Goal: Information Seeking & Learning: Learn about a topic

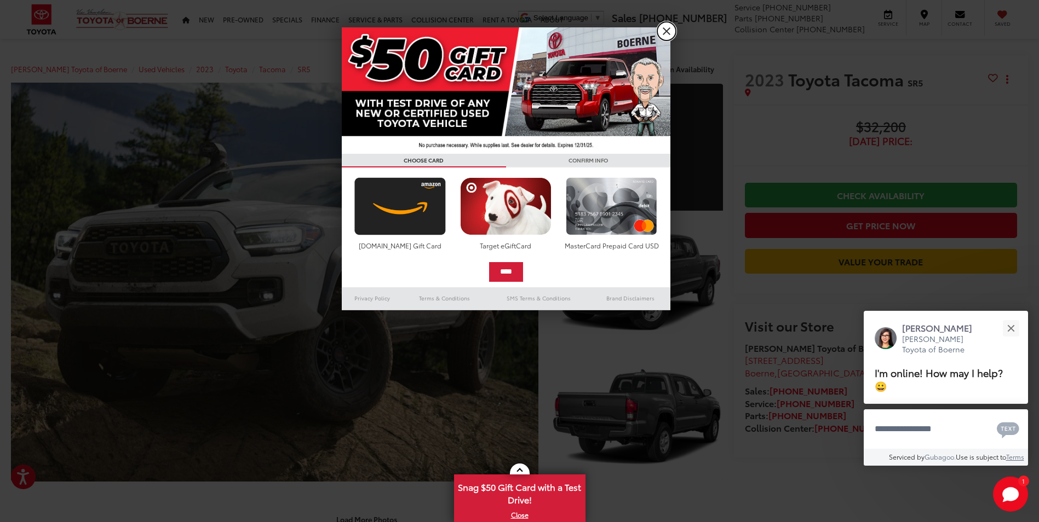
click at [661, 32] on link "X" at bounding box center [666, 31] width 19 height 19
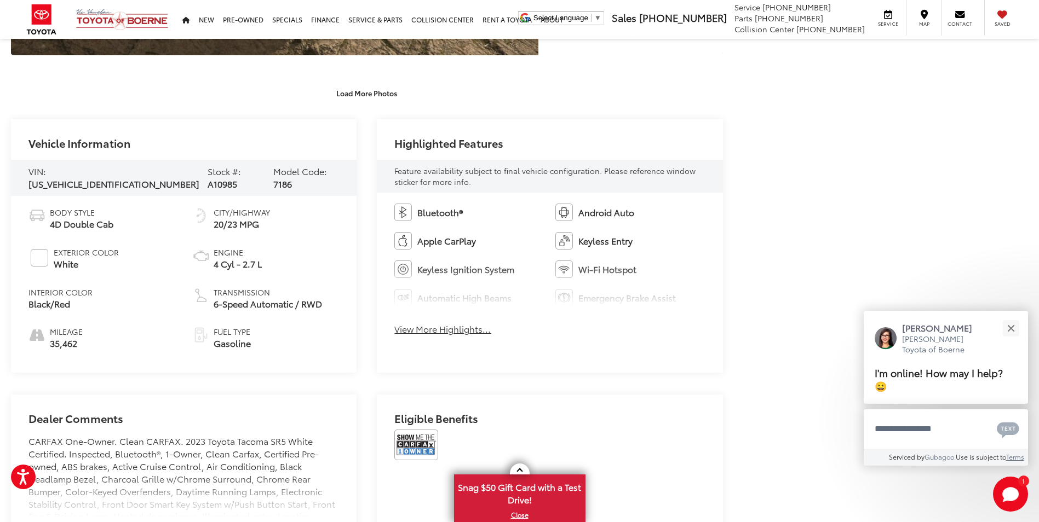
scroll to position [493, 0]
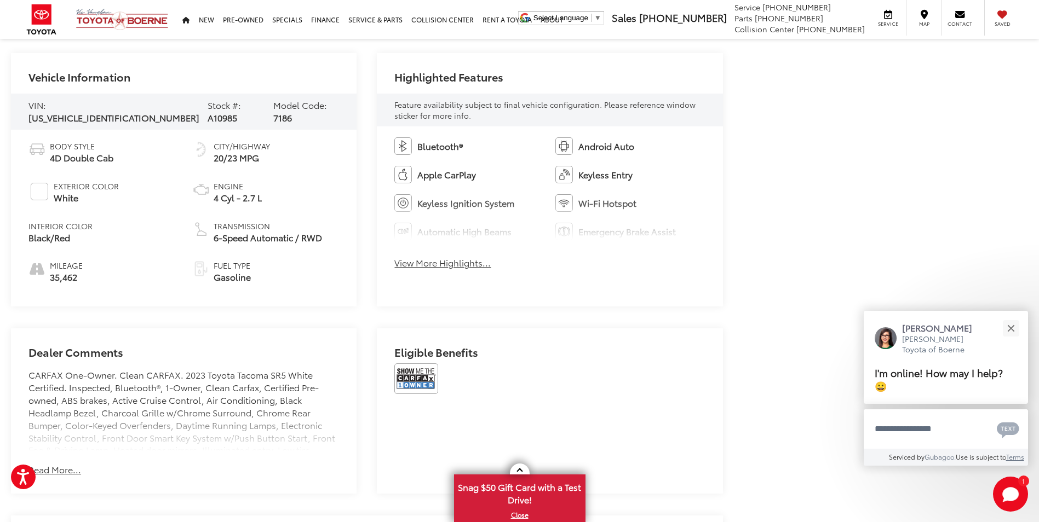
click at [474, 267] on button "View More Highlights..." at bounding box center [442, 263] width 96 height 13
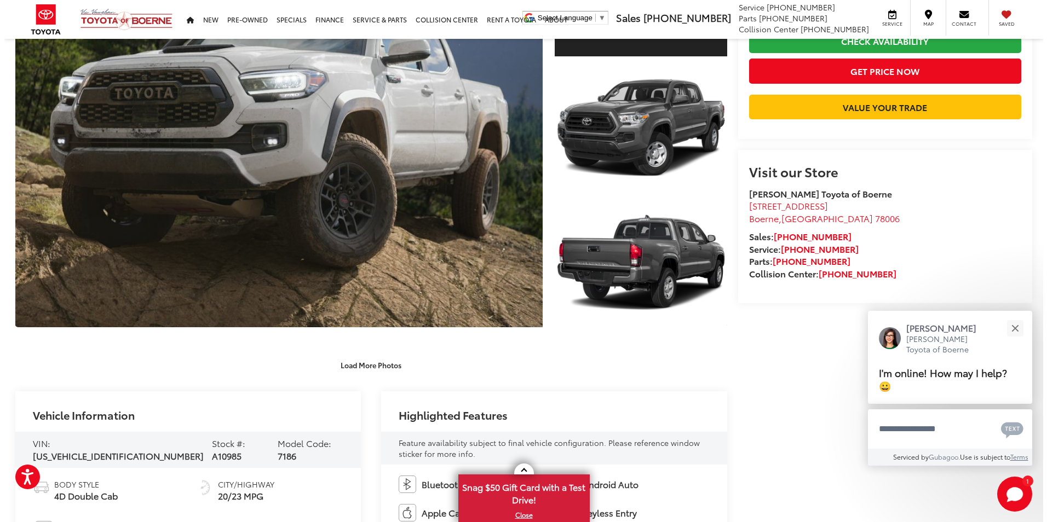
scroll to position [55, 0]
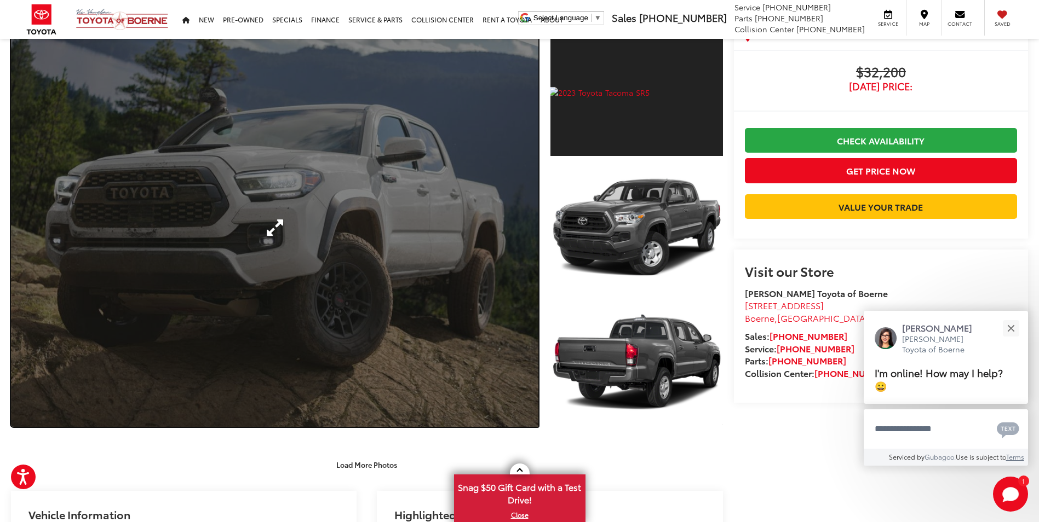
click at [492, 226] on link "Expand Photo 0" at bounding box center [274, 227] width 527 height 399
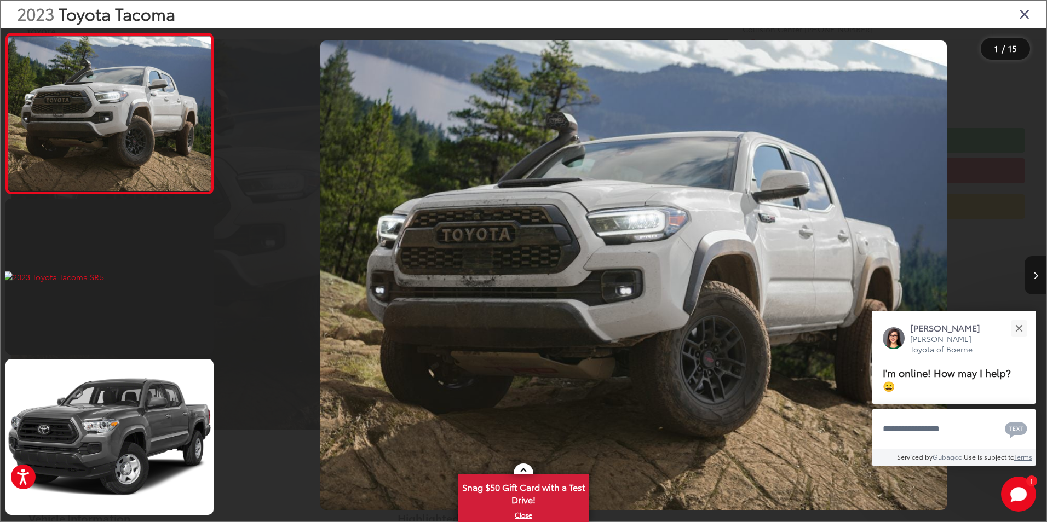
click at [1038, 269] on button "Next image" at bounding box center [1035, 275] width 22 height 38
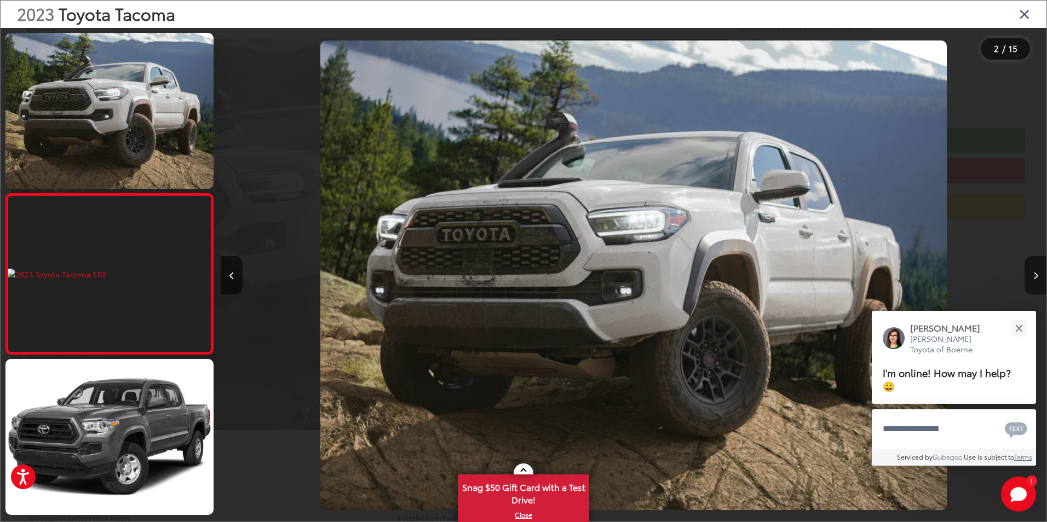
click at [1038, 269] on button "Next image" at bounding box center [1035, 275] width 22 height 38
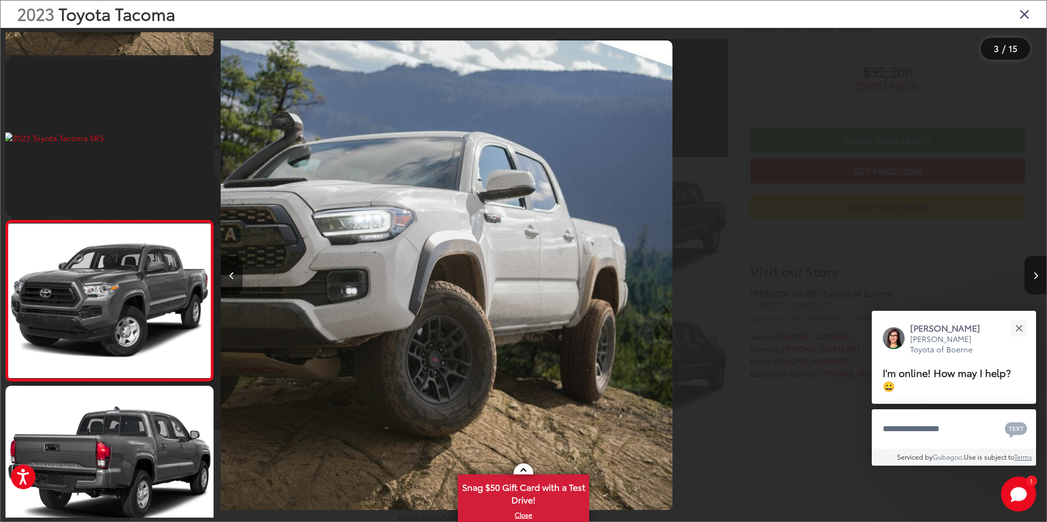
scroll to position [0, 509]
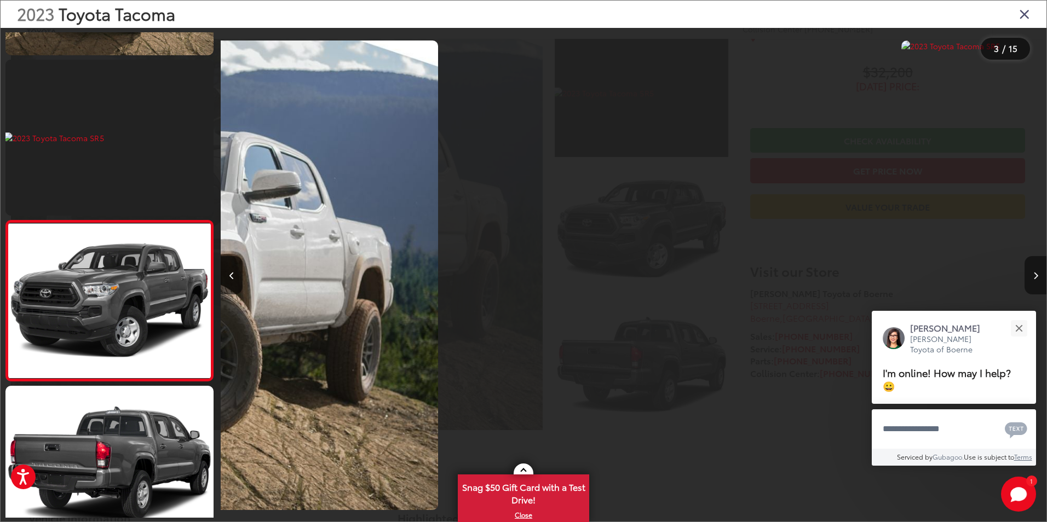
click at [1037, 270] on button "Next image" at bounding box center [1035, 275] width 22 height 38
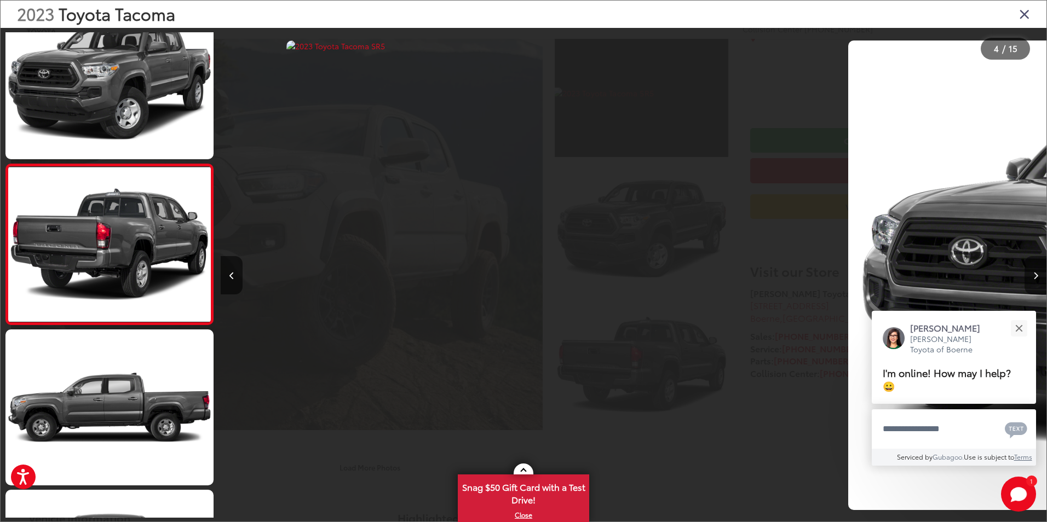
scroll to position [0, 1595]
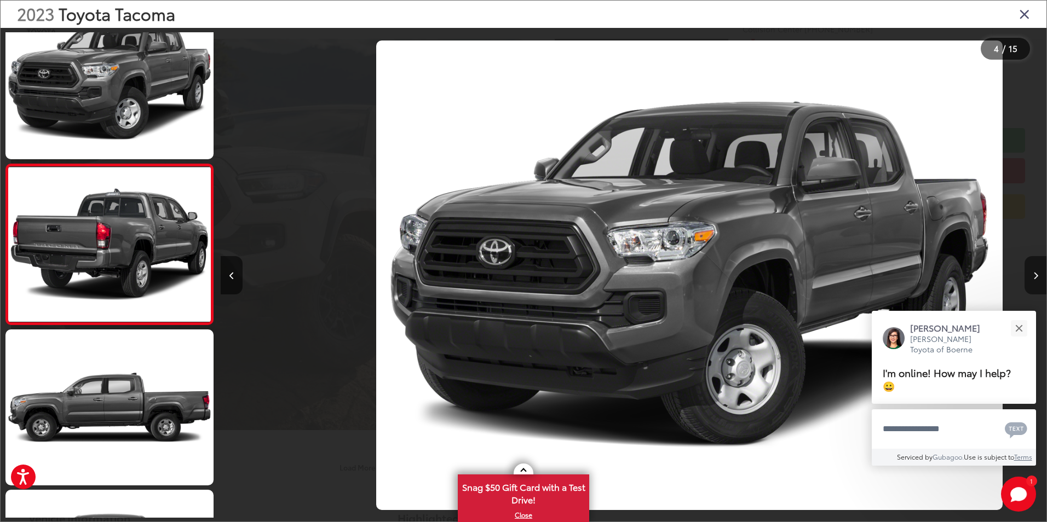
click at [1037, 270] on button "Next image" at bounding box center [1035, 275] width 22 height 38
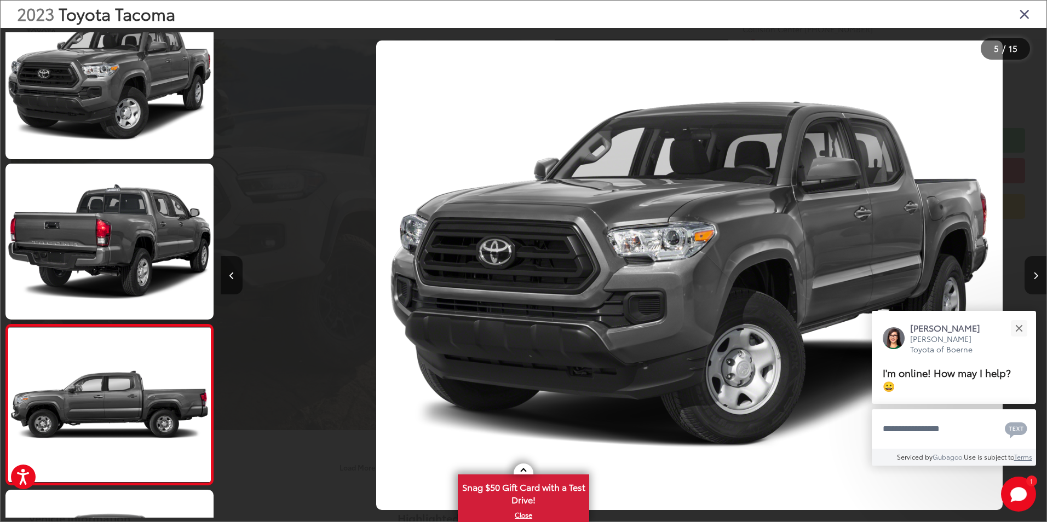
click at [1037, 270] on button "Next image" at bounding box center [1035, 275] width 22 height 38
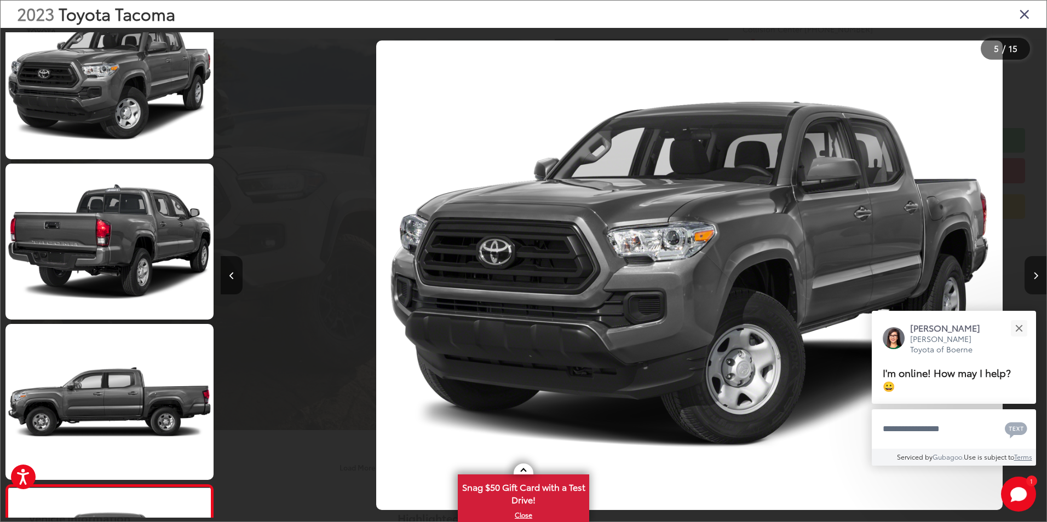
scroll to position [482, 0]
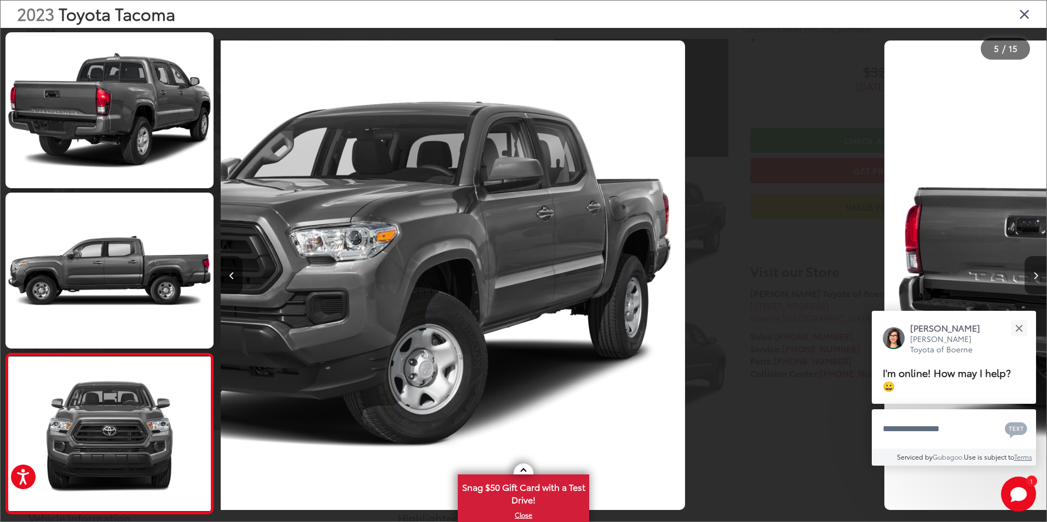
click at [1037, 270] on button "Next image" at bounding box center [1035, 275] width 22 height 38
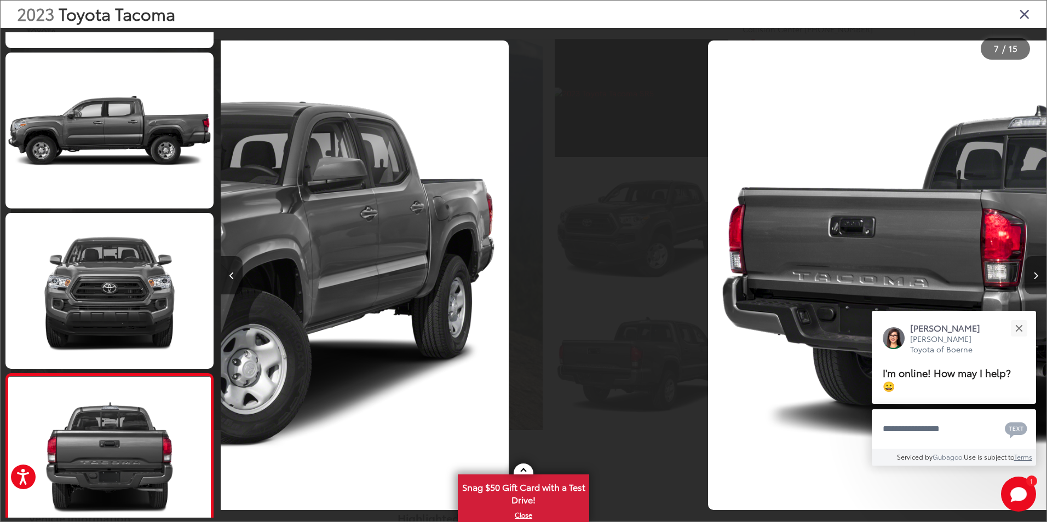
scroll to position [0, 3397]
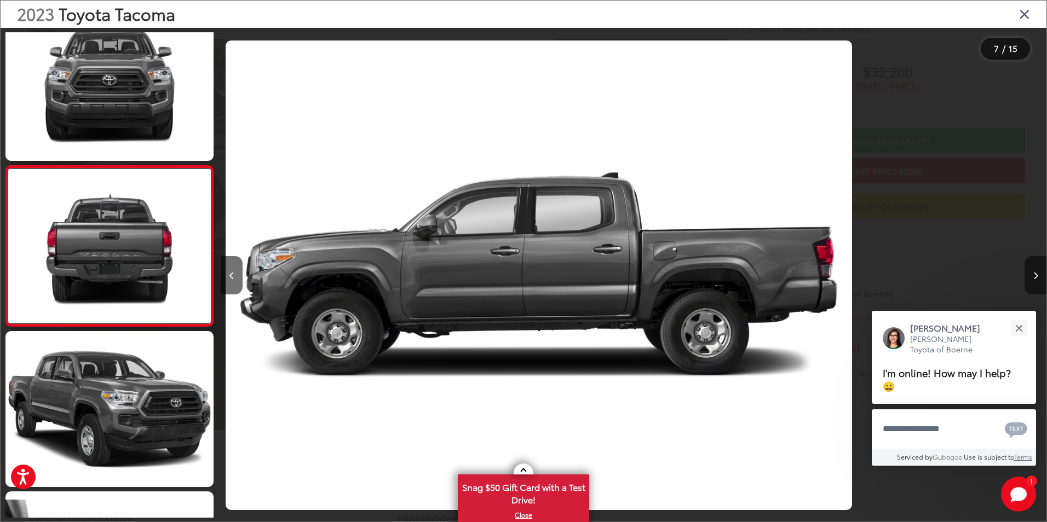
click at [1037, 270] on button "Next image" at bounding box center [1035, 275] width 22 height 38
click at [1036, 270] on button "Next image" at bounding box center [1035, 275] width 22 height 38
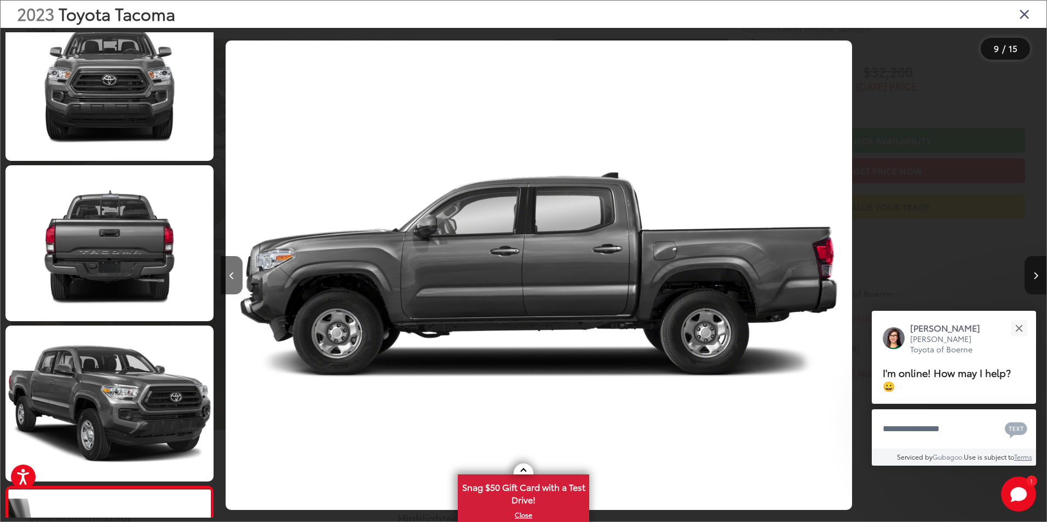
scroll to position [0, 3686]
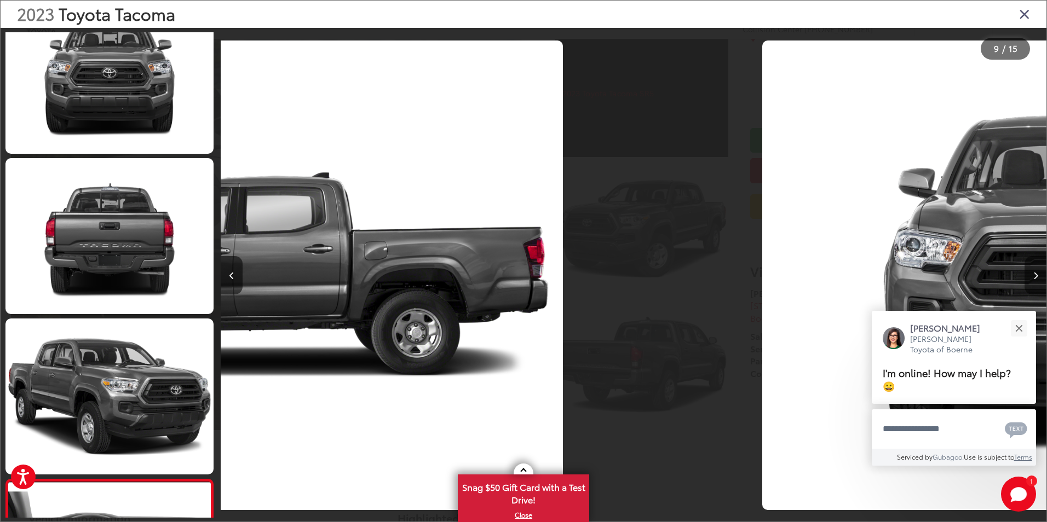
click at [1036, 270] on button "Next image" at bounding box center [1035, 275] width 22 height 38
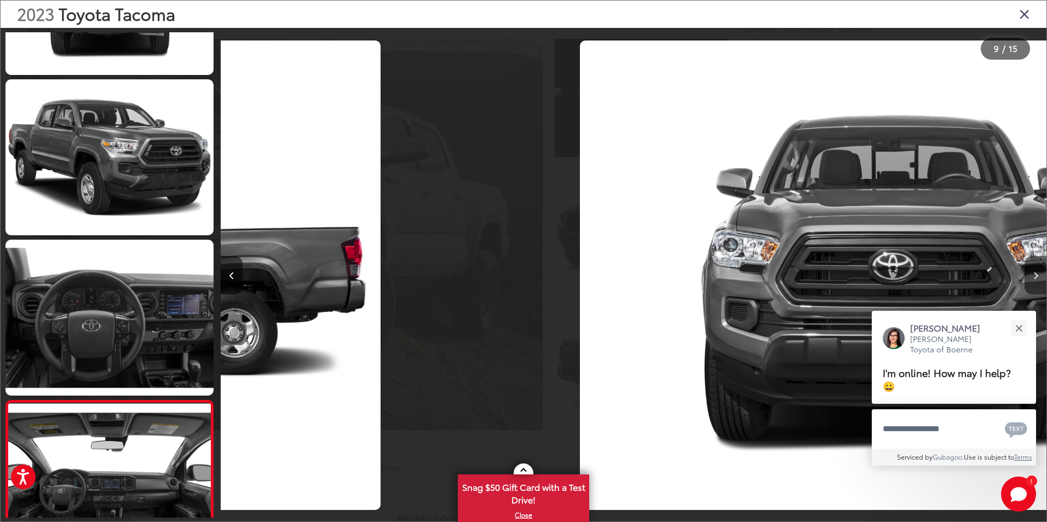
click at [1036, 270] on button "Next image" at bounding box center [1035, 275] width 22 height 38
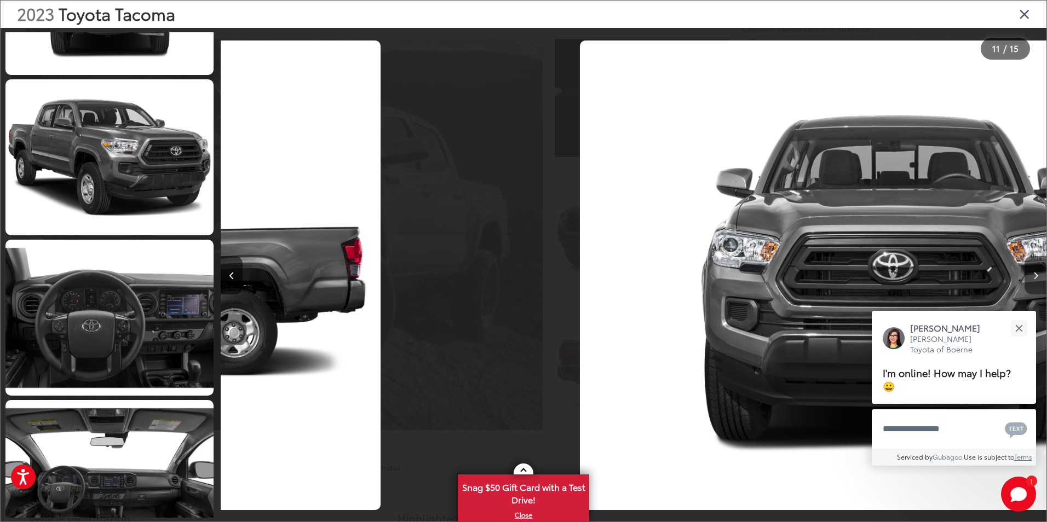
scroll to position [0, 4075]
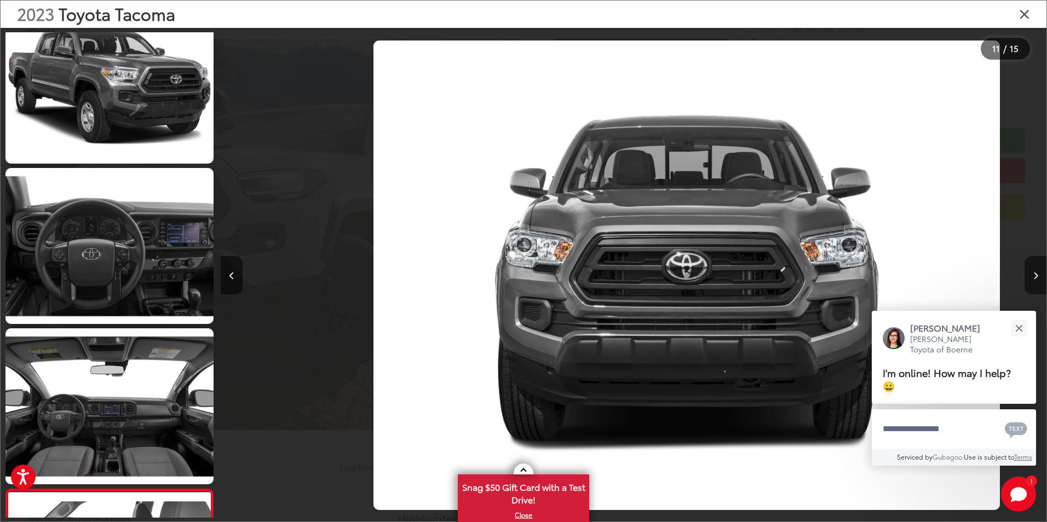
click at [1036, 270] on button "Next image" at bounding box center [1035, 275] width 22 height 38
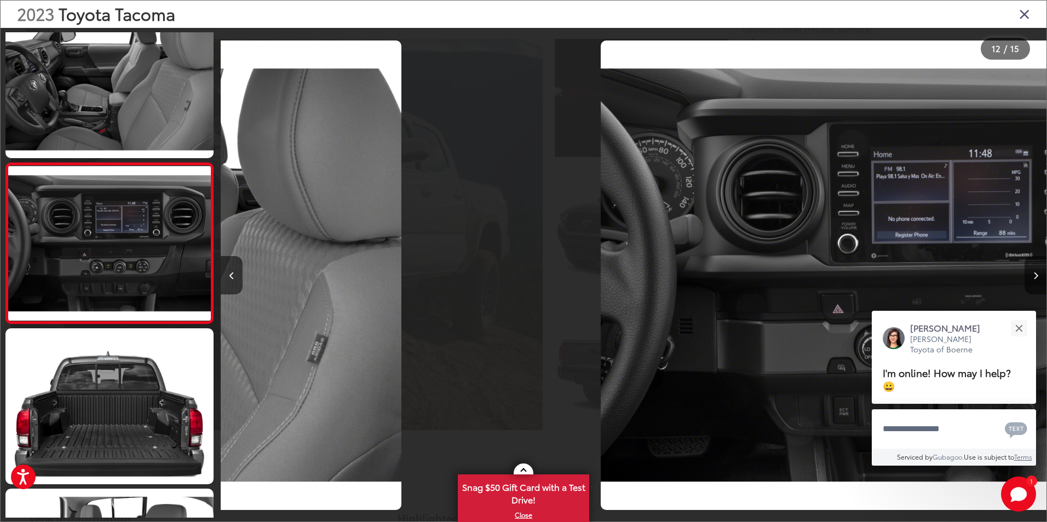
scroll to position [0, 9081]
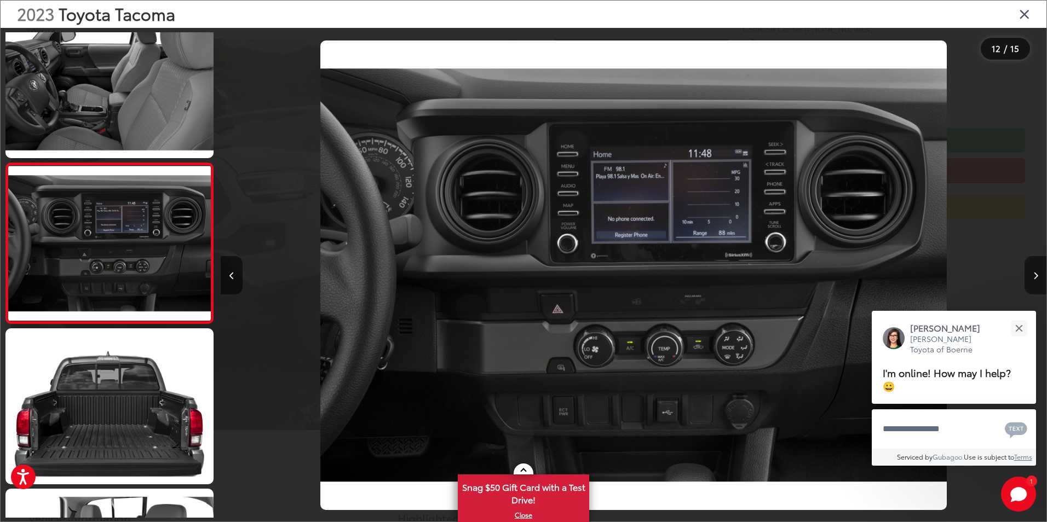
click at [1036, 271] on button "Next image" at bounding box center [1035, 275] width 22 height 38
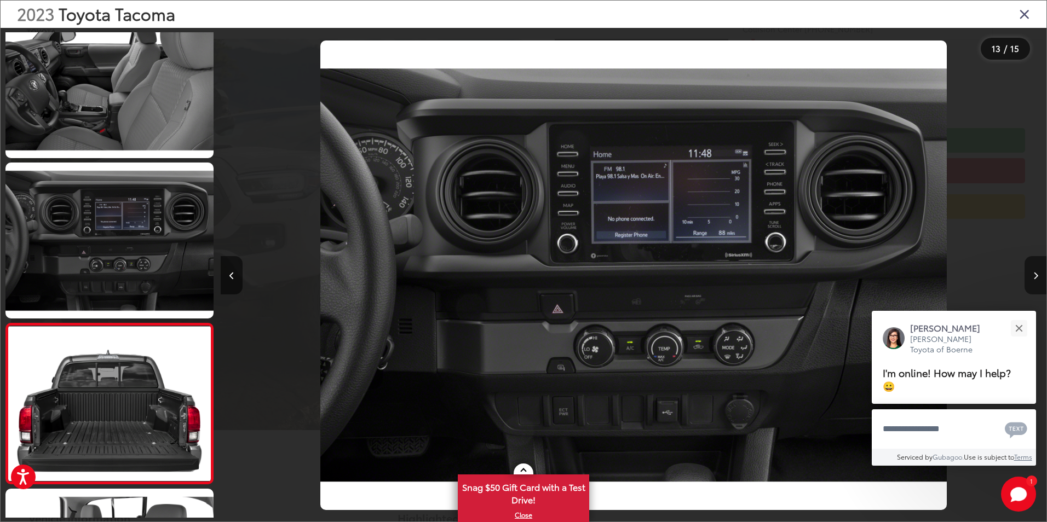
scroll to position [0, 9194]
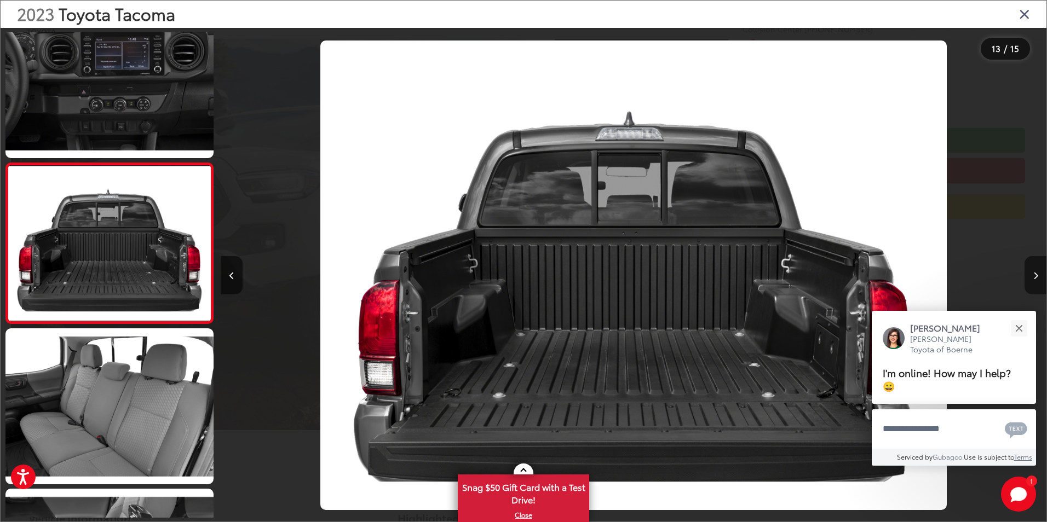
click at [1035, 272] on button "Next image" at bounding box center [1035, 275] width 22 height 38
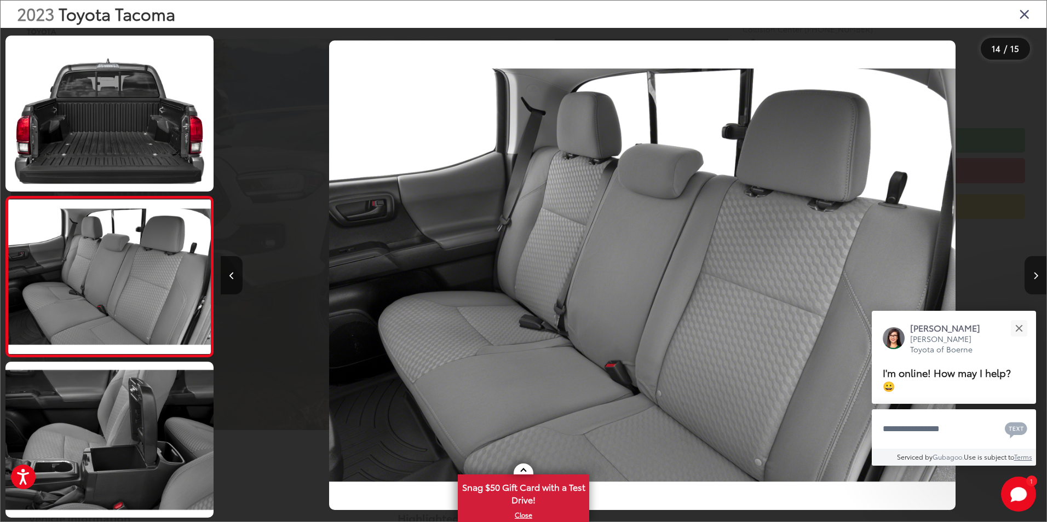
click at [1035, 272] on button "Next image" at bounding box center [1035, 275] width 22 height 38
